Goal: Information Seeking & Learning: Stay updated

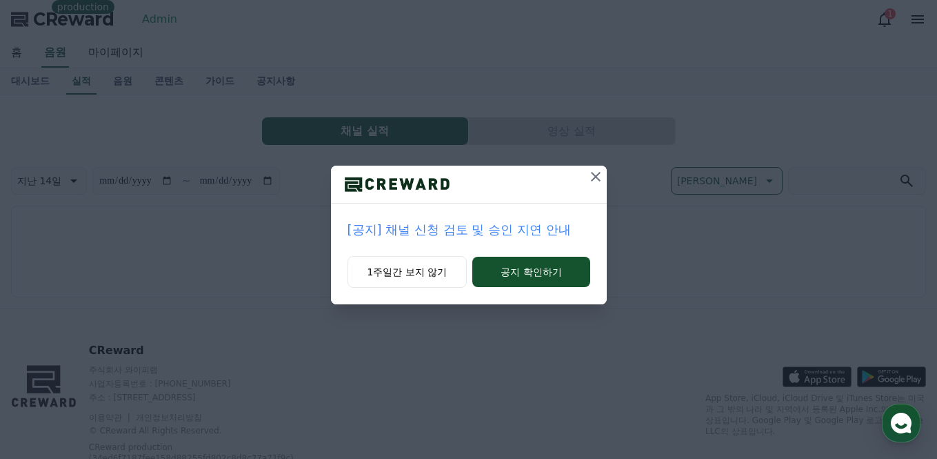
click at [593, 181] on icon at bounding box center [595, 176] width 17 height 17
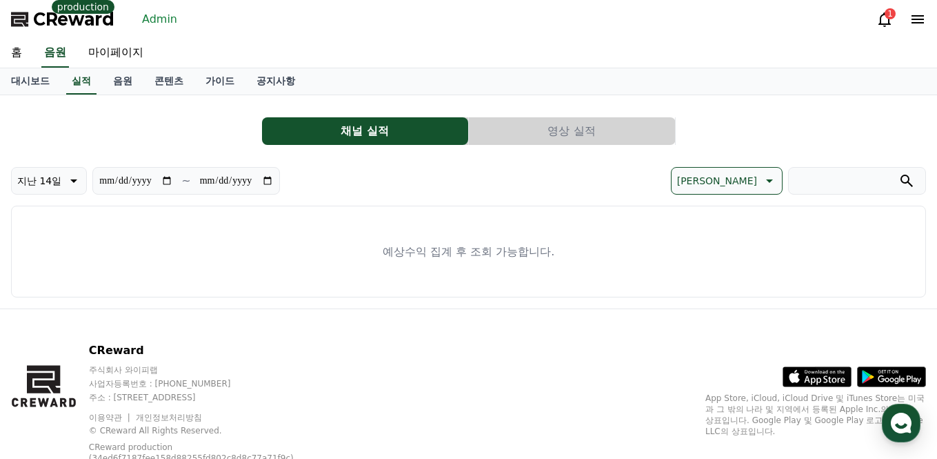
click at [172, 25] on link "Admin" at bounding box center [160, 19] width 46 height 22
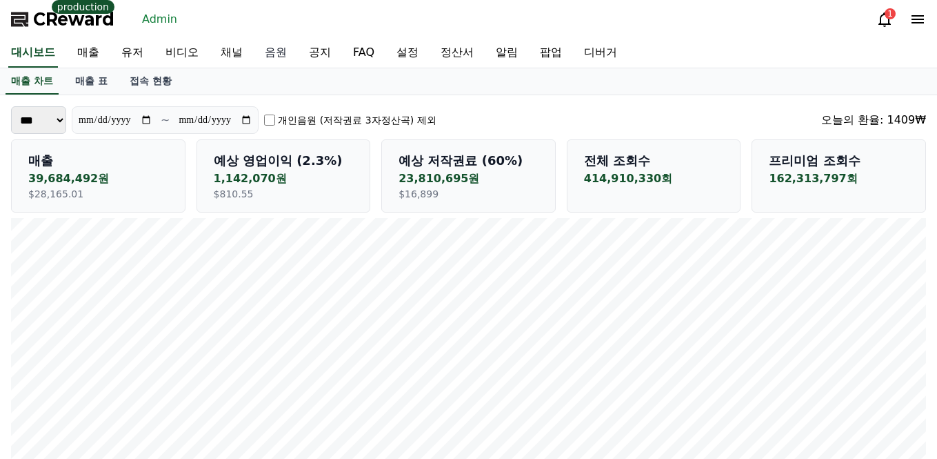
click at [254, 52] on link "음원" at bounding box center [276, 53] width 44 height 29
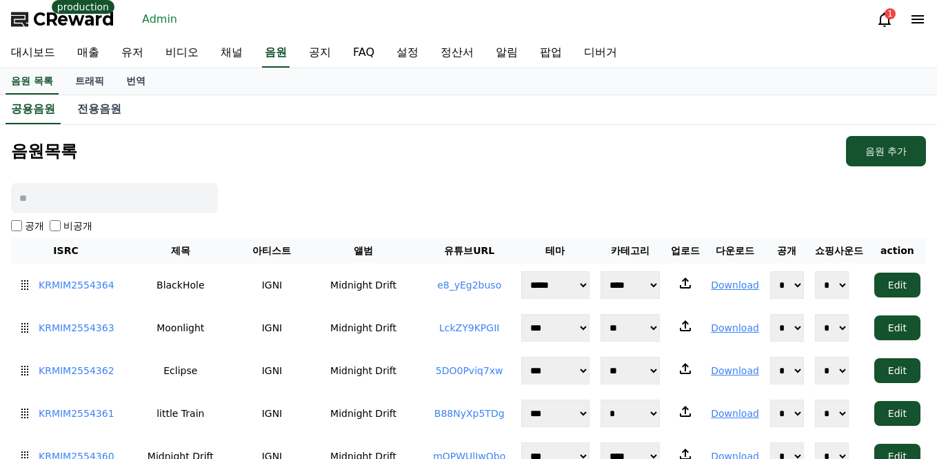
click at [68, 23] on span "CReward" at bounding box center [73, 19] width 81 height 22
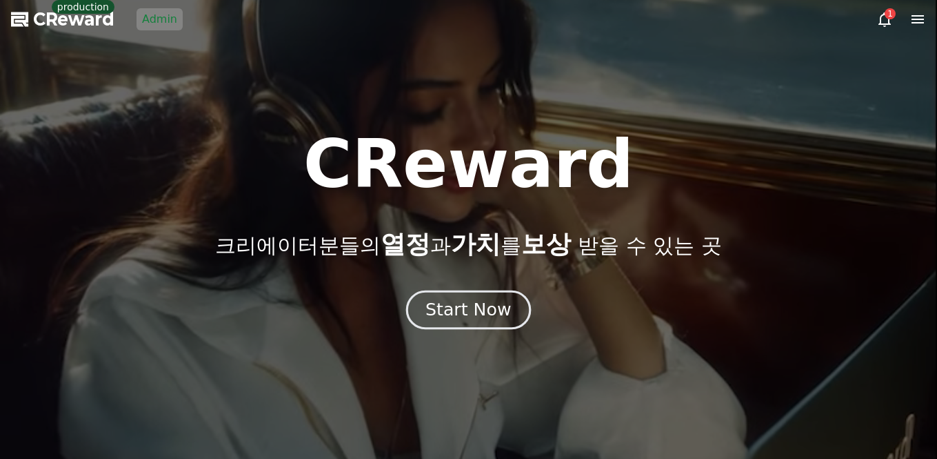
click at [481, 312] on div "Start Now" at bounding box center [468, 309] width 86 height 23
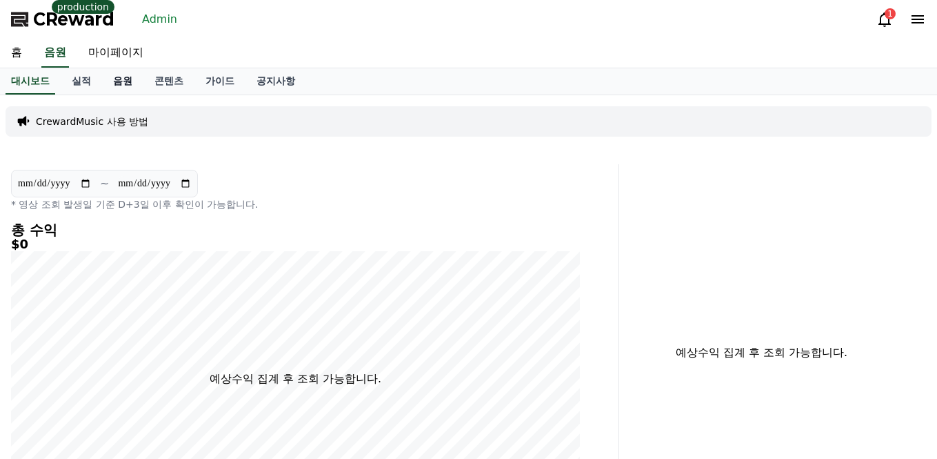
click at [114, 82] on link "음원" at bounding box center [122, 81] width 41 height 26
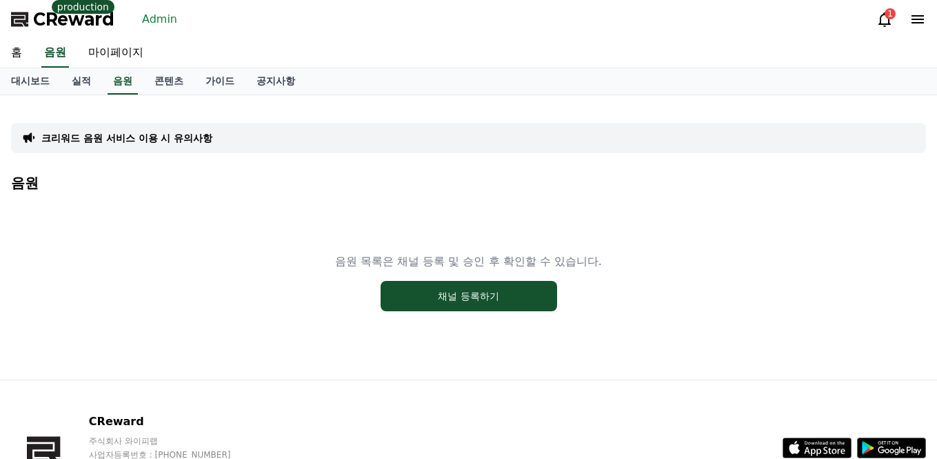
click at [925, 22] on icon at bounding box center [918, 19] width 17 height 17
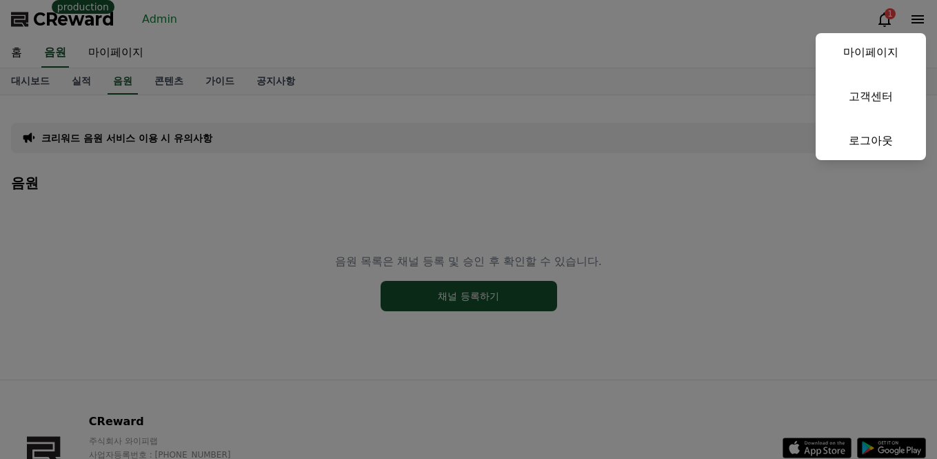
click at [757, 33] on button "close" at bounding box center [468, 229] width 937 height 459
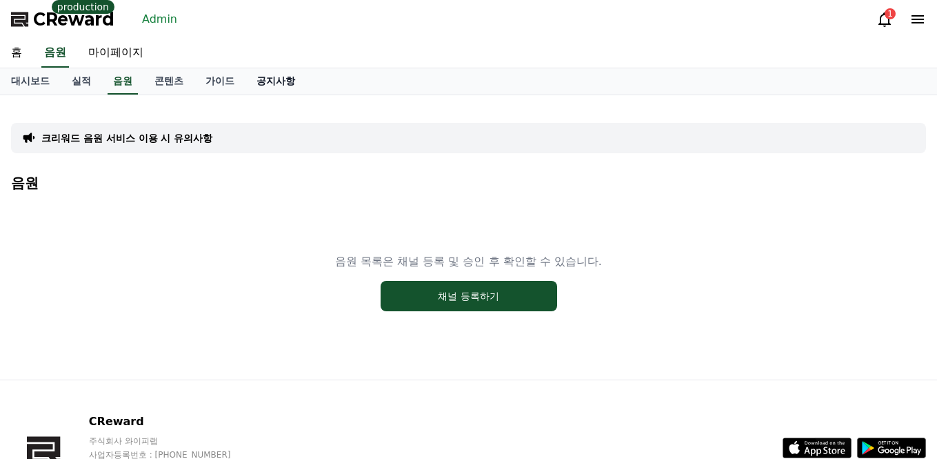
click at [265, 77] on link "공지사항" at bounding box center [275, 81] width 61 height 26
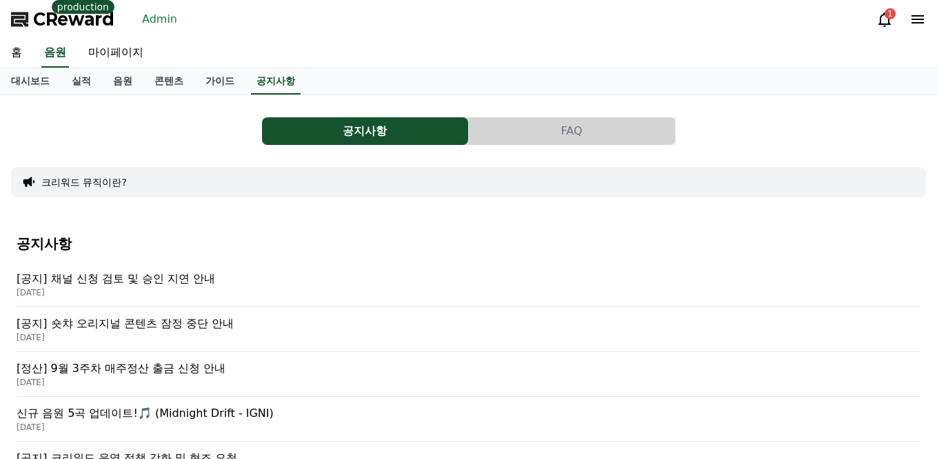
click at [146, 319] on p "[공지] 숏챠 오리지널 콘텐츠 잠정 중단 안내" at bounding box center [469, 323] width 904 height 17
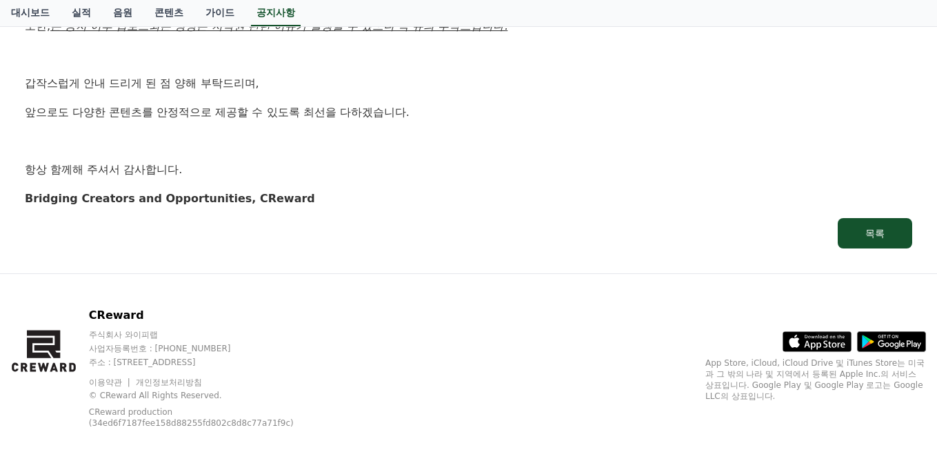
scroll to position [464, 0]
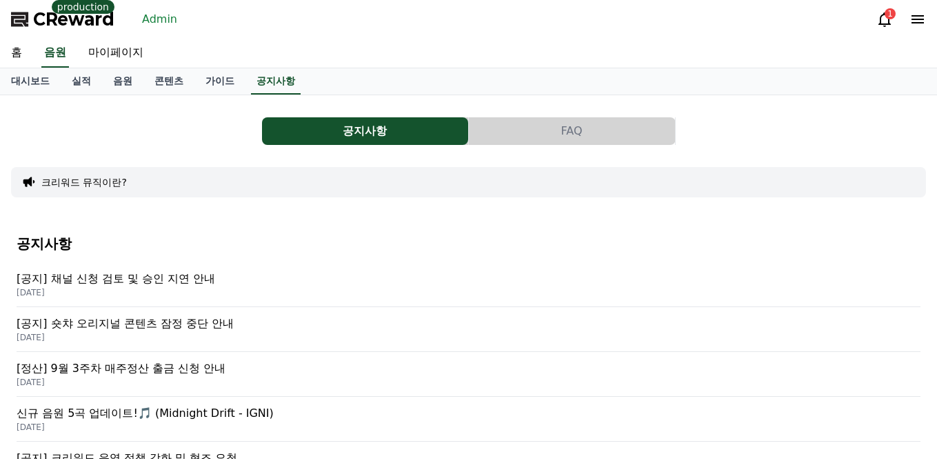
click at [72, 277] on p "[공지] 채널 신청 검토 및 승인 지연 안내" at bounding box center [469, 278] width 904 height 17
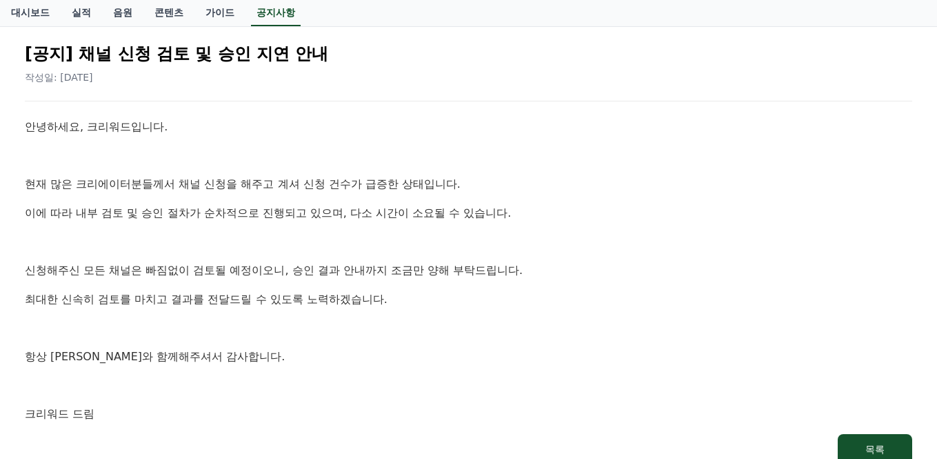
scroll to position [184, 0]
